Goal: Obtain resource: Obtain resource

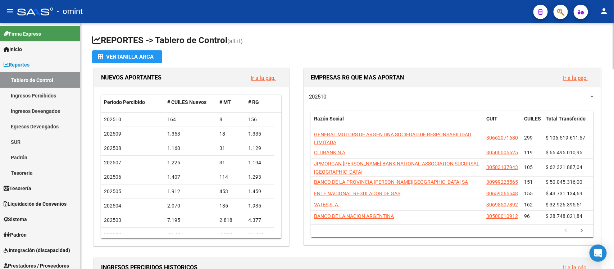
click at [601, 17] on div "menu - omint person Firma Express Inicio Calendario SSS Instructivos Contacto O…" at bounding box center [307, 134] width 614 height 269
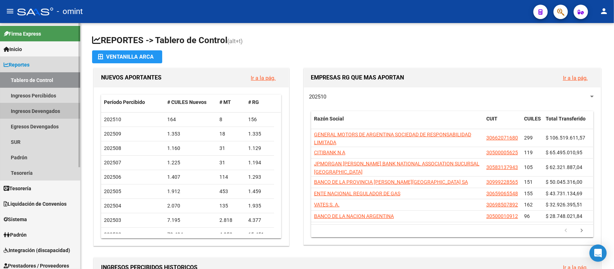
click at [26, 110] on link "Ingresos Devengados" at bounding box center [40, 110] width 80 height 15
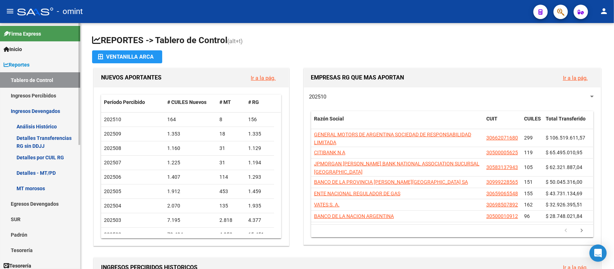
click at [59, 157] on link "Detalles por CUIL RG" at bounding box center [40, 157] width 80 height 15
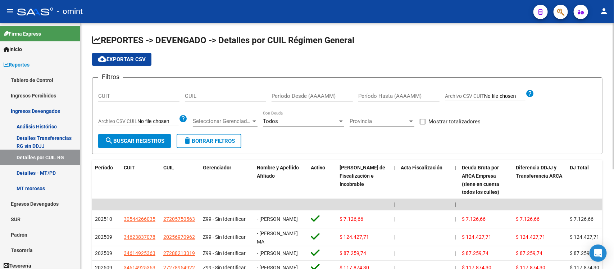
click at [105, 93] on input "CUIT" at bounding box center [138, 96] width 81 height 6
paste input "30-71708472-8"
type input "30-71708472-8"
click at [235, 53] on div "cloud_download Exportar CSV" at bounding box center [347, 59] width 511 height 13
click at [149, 140] on span "search Buscar Registros" at bounding box center [135, 141] width 60 height 6
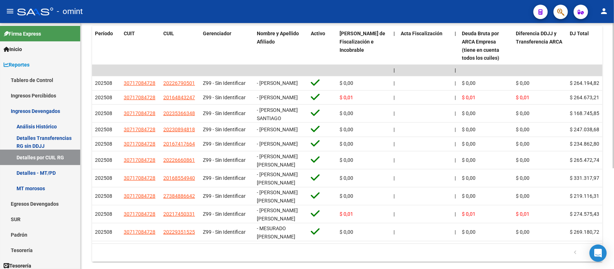
scroll to position [172, 0]
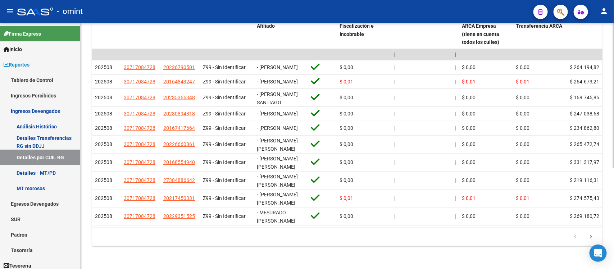
click at [603, 181] on div "REPORTES -> DEVENGADO -> Detalles por CUIL Régimen General cloud_download Expor…" at bounding box center [348, 71] width 535 height 396
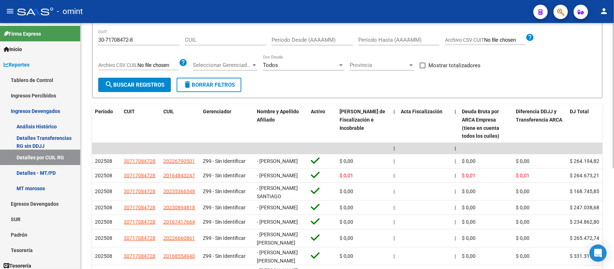
scroll to position [50, 0]
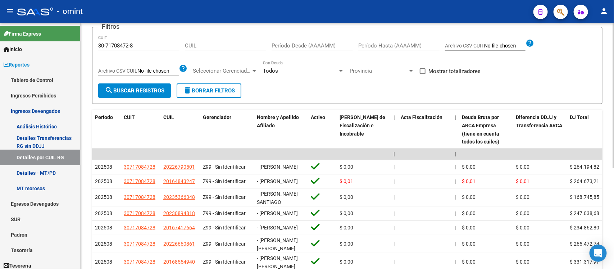
click at [613, 152] on div at bounding box center [614, 129] width 2 height 145
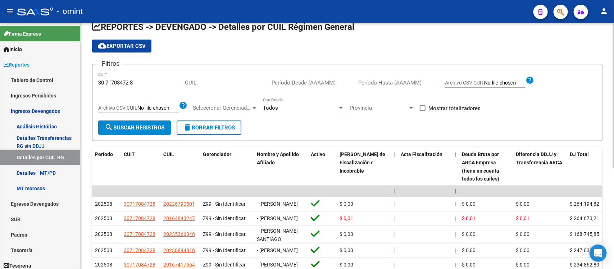
scroll to position [6, 0]
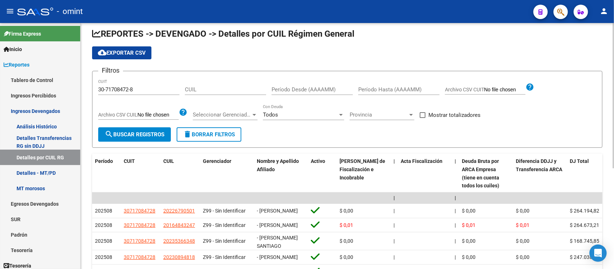
click at [609, 91] on div "REPORTES -> DEVENGADO -> Detalles por CUIL Régimen General cloud_download Expor…" at bounding box center [348, 215] width 535 height 396
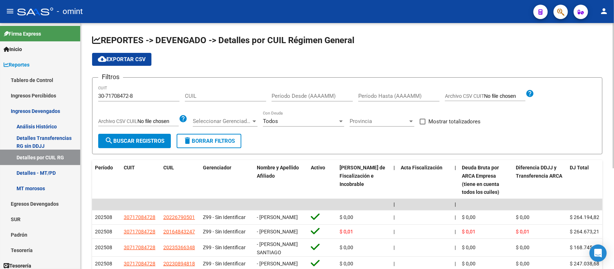
click at [136, 58] on span "cloud_download Exportar CSV" at bounding box center [122, 59] width 48 height 6
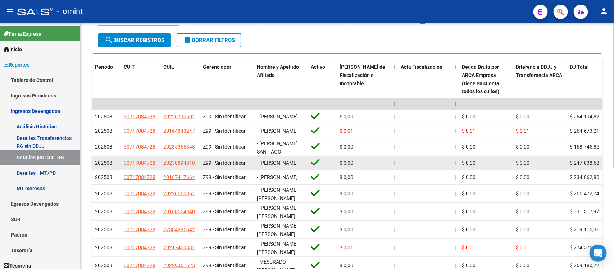
scroll to position [82, 0]
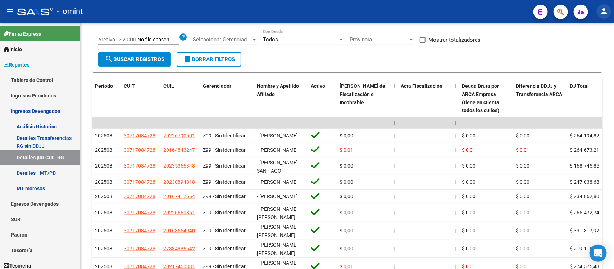
click at [605, 10] on mat-icon "person" at bounding box center [604, 11] width 9 height 9
click at [596, 49] on button "exit_to_app Salir" at bounding box center [590, 47] width 44 height 17
